Goal: Use online tool/utility: Utilize a website feature to perform a specific function

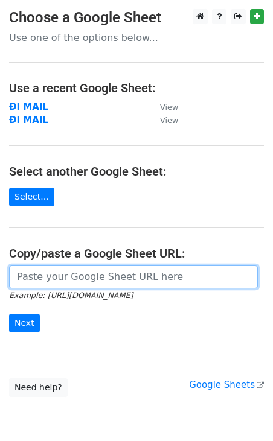
click at [63, 265] on input "url" at bounding box center [133, 276] width 248 height 23
paste input "https://docs.google.com/spreadsheets/d/1ivF-eISV47dq__v9C4fHvLeXKAejSrO7CIxp6ww…"
type input "https://docs.google.com/spreadsheets/d/1ivF-eISV47dq__v9C4fHvLeXKAejSrO7CIxp6ww…"
click at [9, 314] on input "Next" at bounding box center [24, 323] width 31 height 19
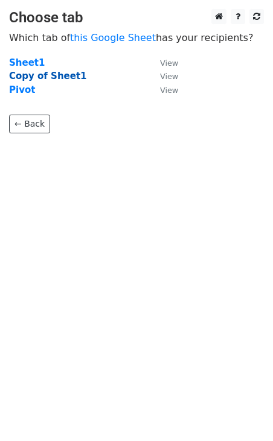
click at [35, 76] on strong "Copy of Sheet1" at bounding box center [48, 76] width 78 height 11
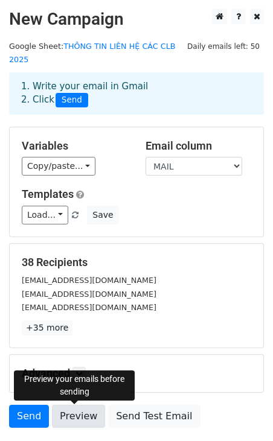
click at [82, 417] on link "Preview" at bounding box center [78, 416] width 53 height 23
click at [78, 411] on link "Preview" at bounding box center [78, 416] width 53 height 23
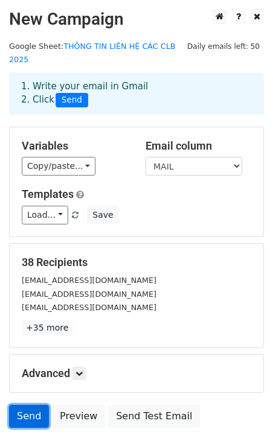
click at [26, 416] on link "Send" at bounding box center [29, 416] width 40 height 23
